Goal: Task Accomplishment & Management: Complete application form

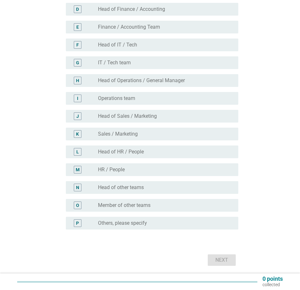
scroll to position [127, 0]
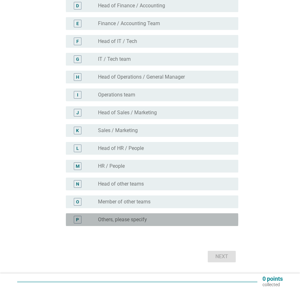
click at [122, 214] on div "P radio_button_unchecked Others, please specify" at bounding box center [152, 219] width 172 height 13
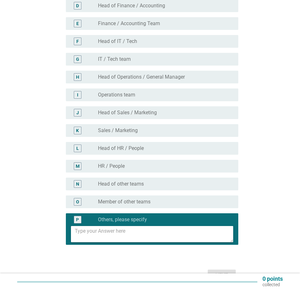
click at [104, 236] on textarea at bounding box center [154, 234] width 158 height 16
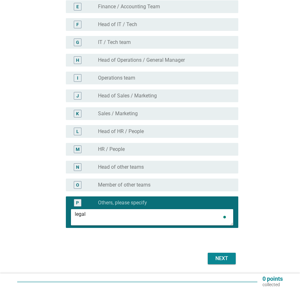
scroll to position [160, 0]
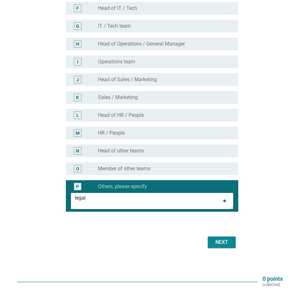
type textarea "legal"
click at [225, 244] on div "Next" at bounding box center [222, 242] width 18 height 8
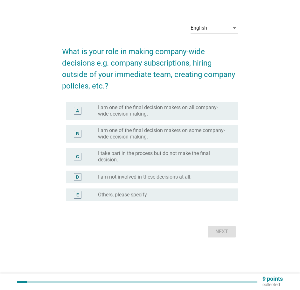
scroll to position [0, 0]
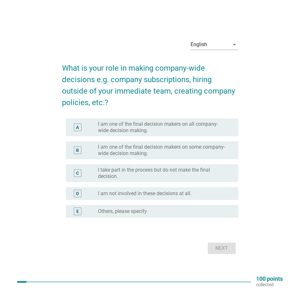
click at [156, 193] on label "I am not involved in these decisions at all." at bounding box center [144, 193] width 93 height 6
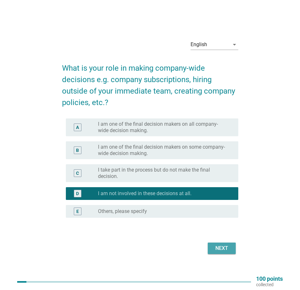
click at [224, 250] on div "Next" at bounding box center [222, 248] width 18 height 8
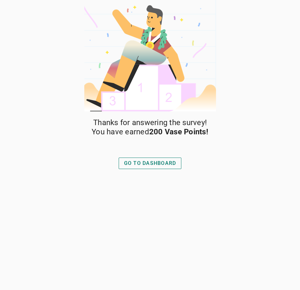
click at [165, 166] on div "GO TO DASHBOARD" at bounding box center [150, 163] width 52 height 8
